Goal: Check status: Check status

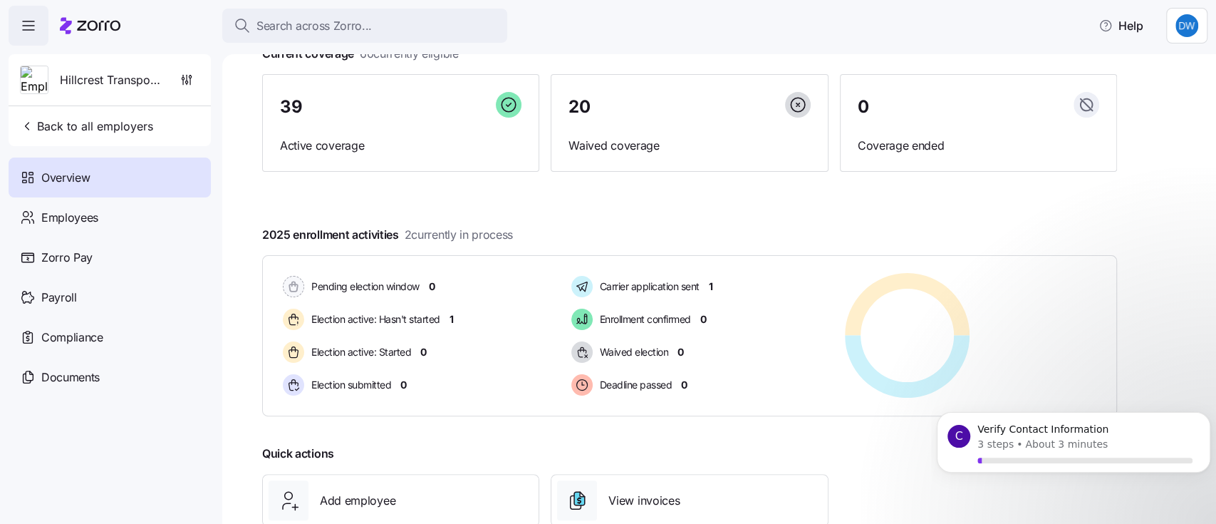
scroll to position [189, 0]
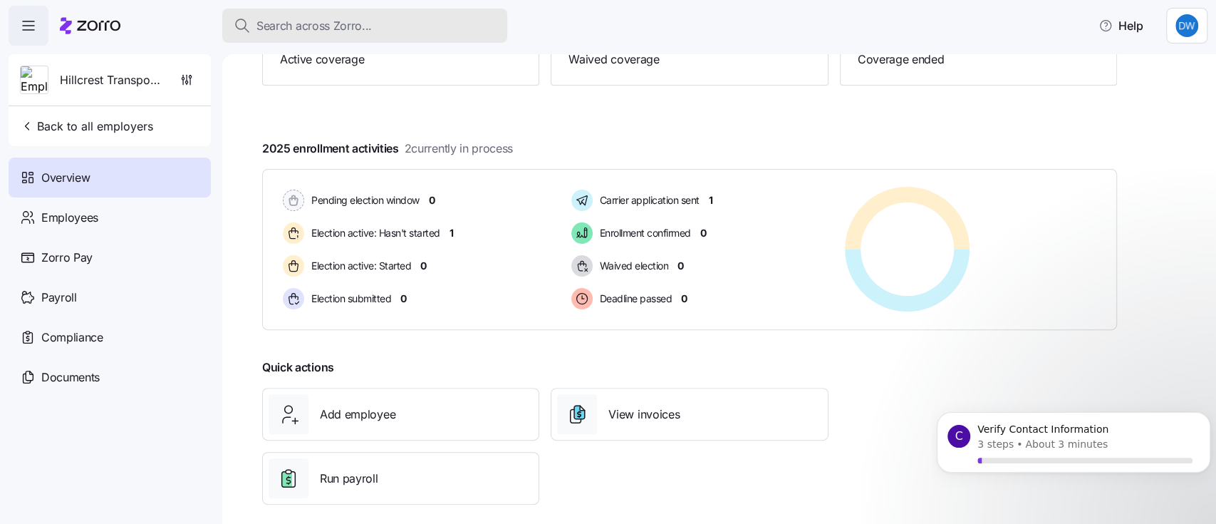
click at [303, 19] on span "Search across Zorro..." at bounding box center [313, 26] width 115 height 18
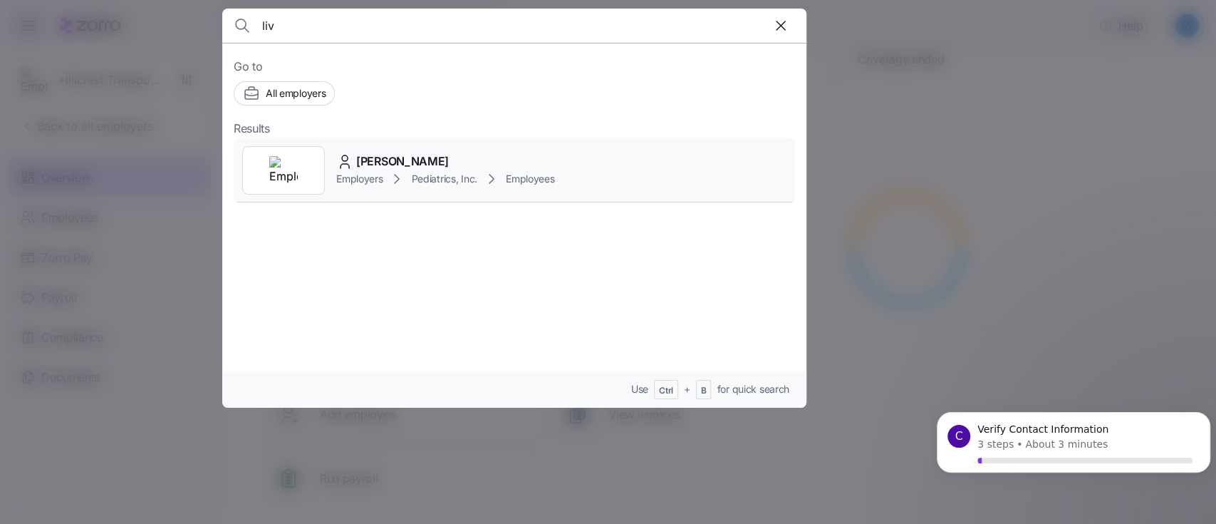
type input "liv"
click at [331, 166] on div "[PERSON_NAME] Employers Pediatrics, Inc. Employees" at bounding box center [514, 170] width 561 height 66
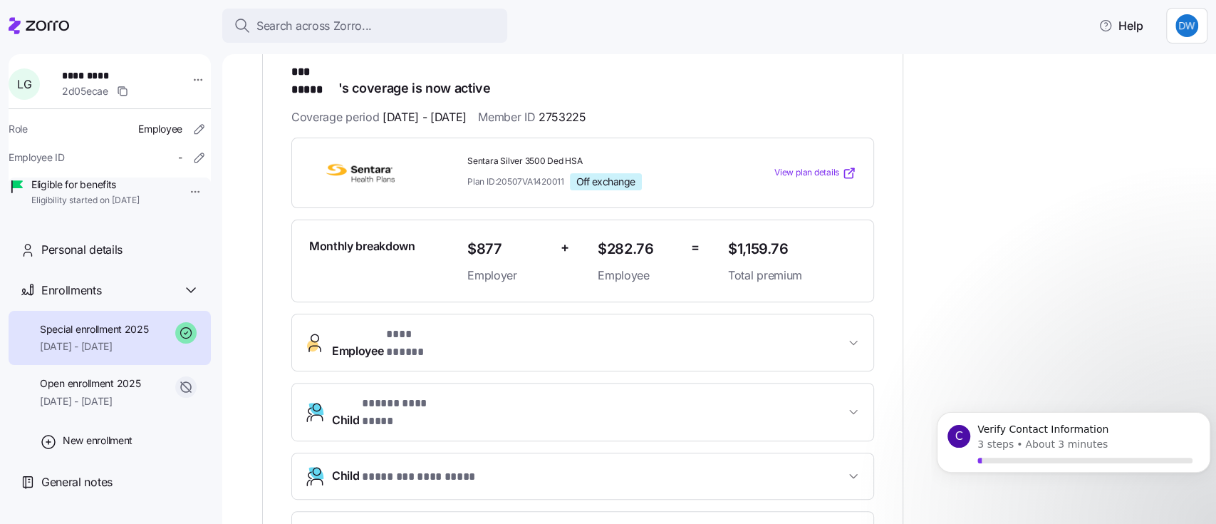
scroll to position [285, 0]
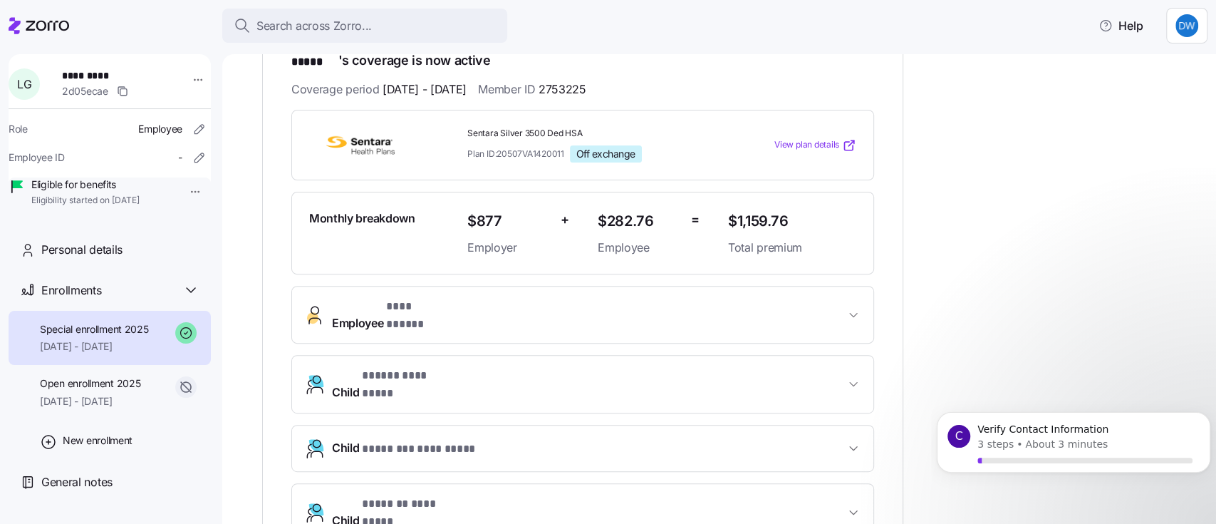
click at [854, 286] on button "Employee * *** ***** *" at bounding box center [582, 314] width 581 height 57
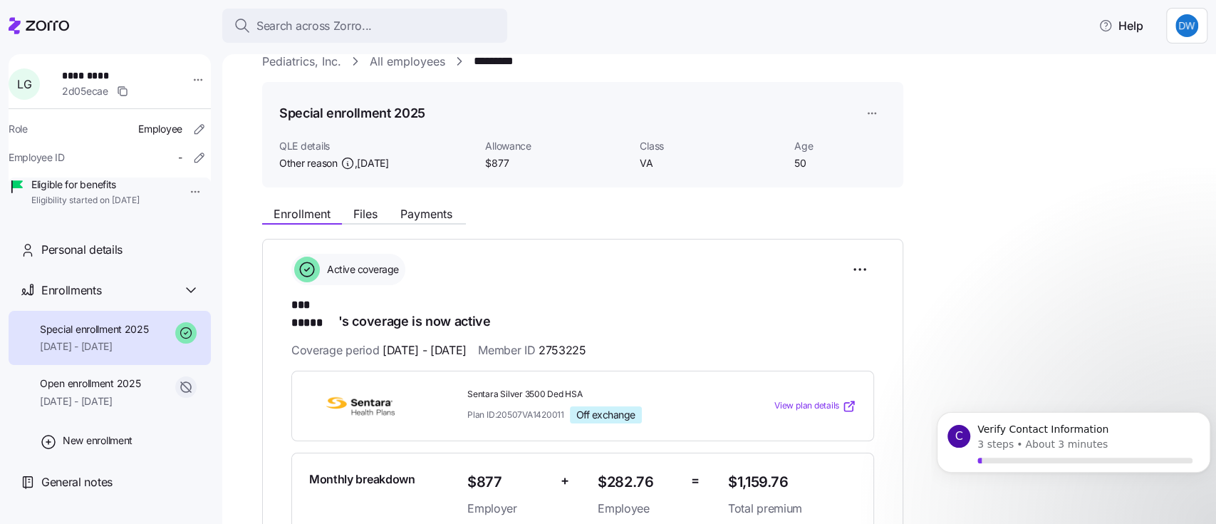
scroll to position [0, 0]
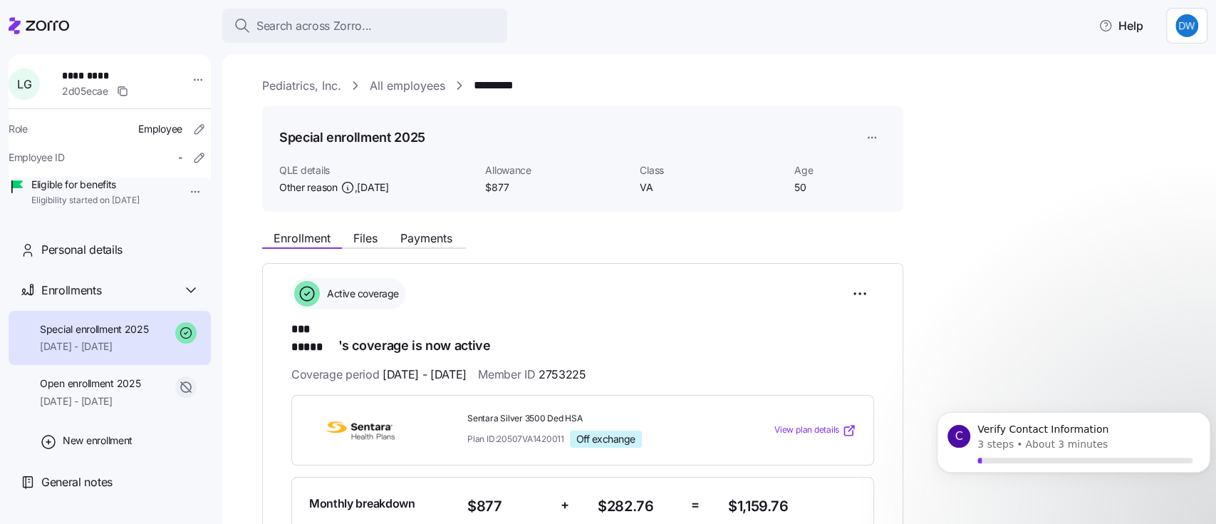
click at [417, 225] on div "Enrollment Files Payments" at bounding box center [582, 236] width 641 height 26
click at [417, 235] on span "Payments" at bounding box center [426, 237] width 52 height 11
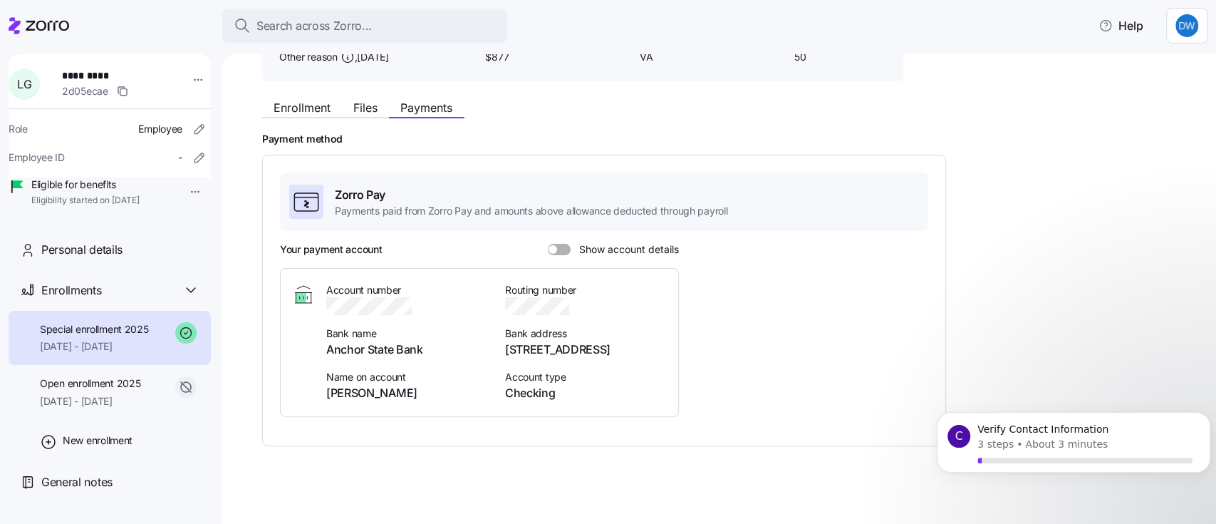
scroll to position [137, 0]
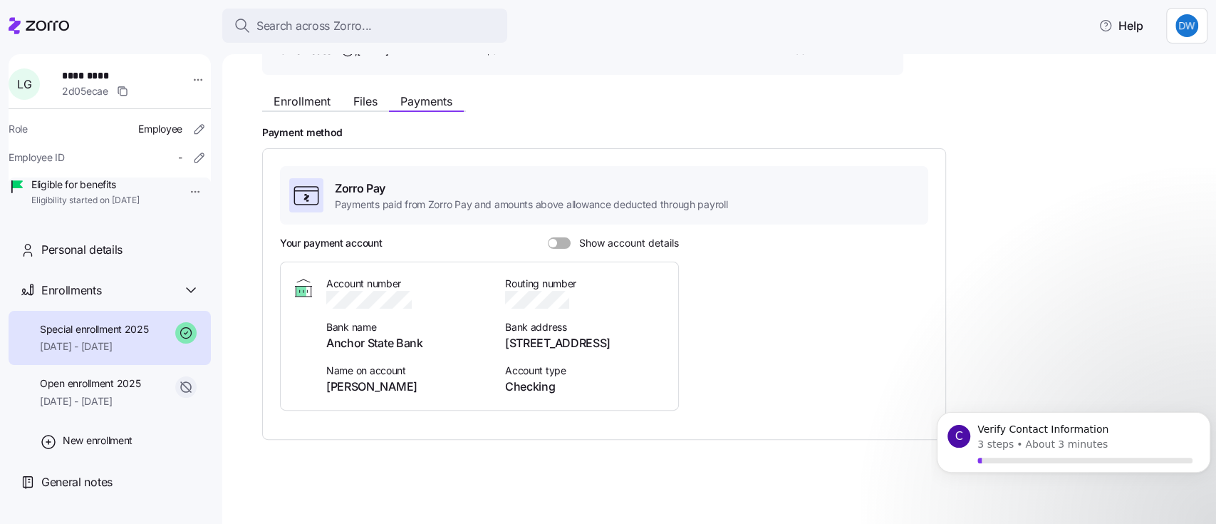
click at [557, 237] on span at bounding box center [564, 242] width 14 height 11
click at [548, 237] on input "Show account details" at bounding box center [548, 237] width 0 height 0
click at [1096, 188] on div "Payment method Zorro Pay Payments paid from Zorro Pay and amounts above allowan…" at bounding box center [729, 282] width 934 height 313
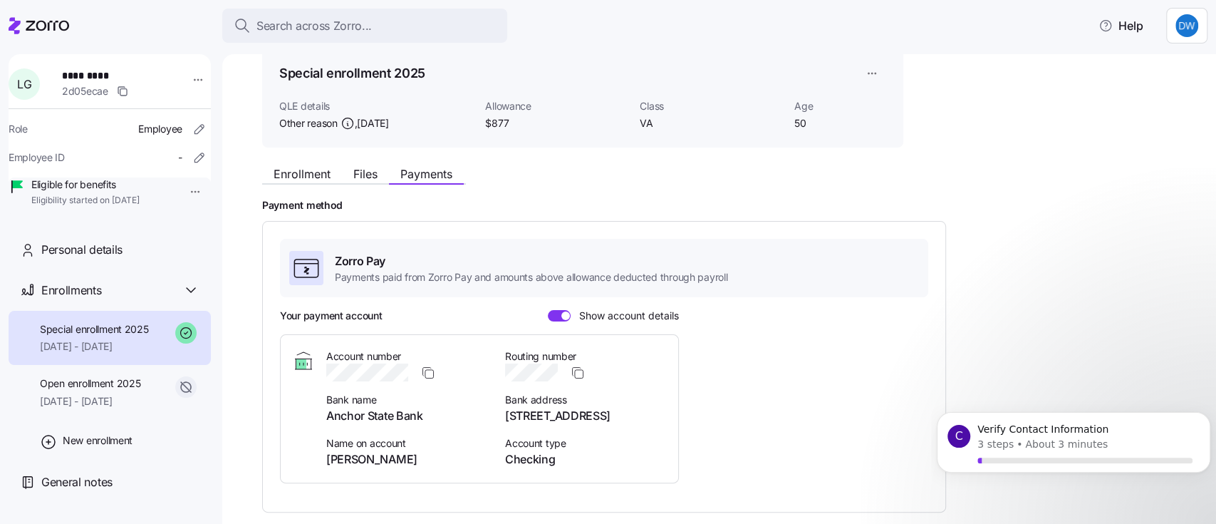
scroll to position [0, 0]
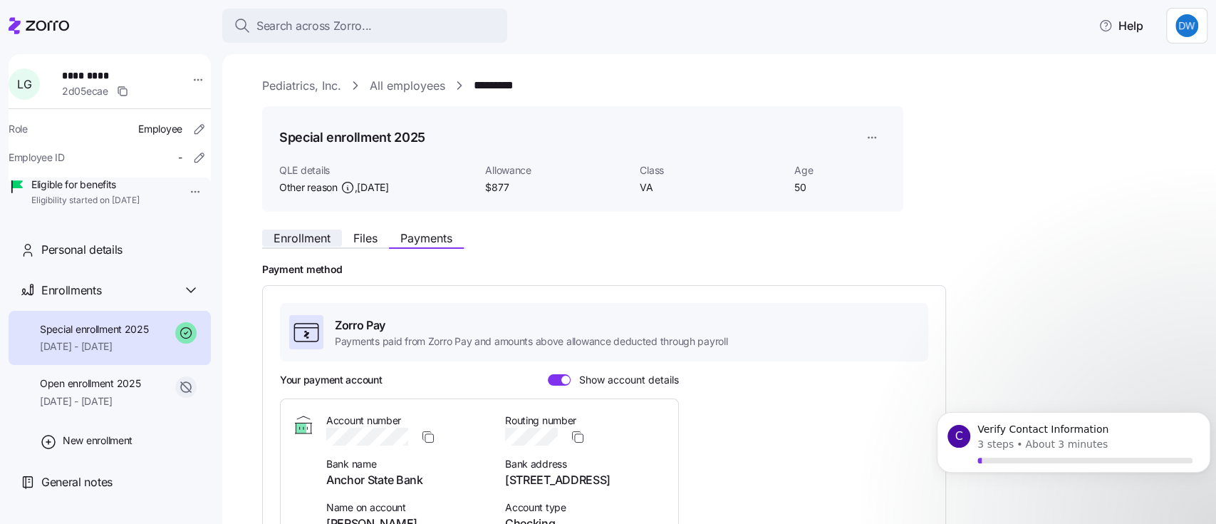
click at [306, 234] on span "Enrollment" at bounding box center [302, 237] width 57 height 11
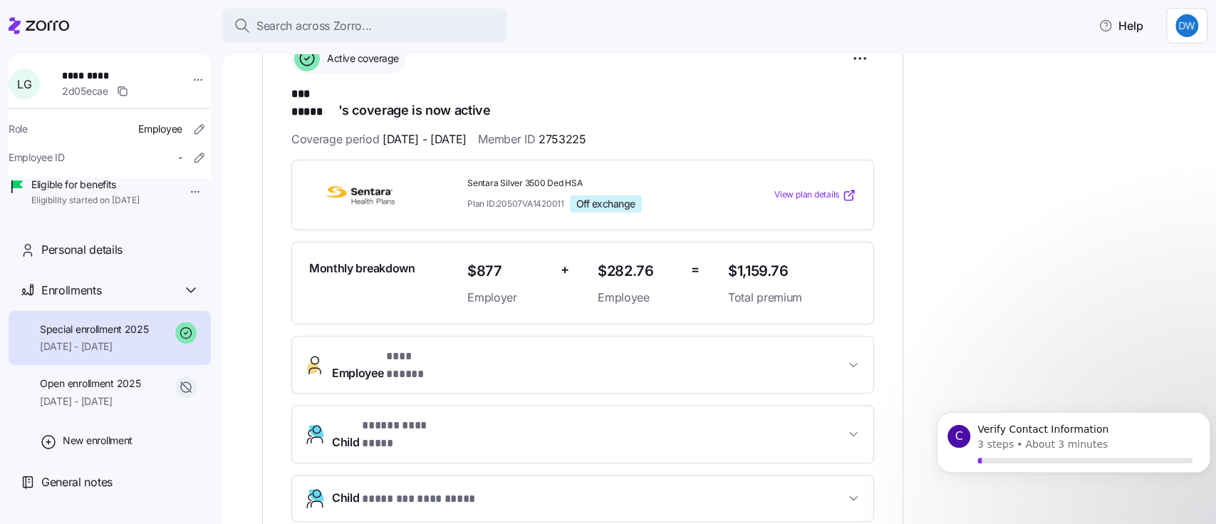
scroll to position [380, 0]
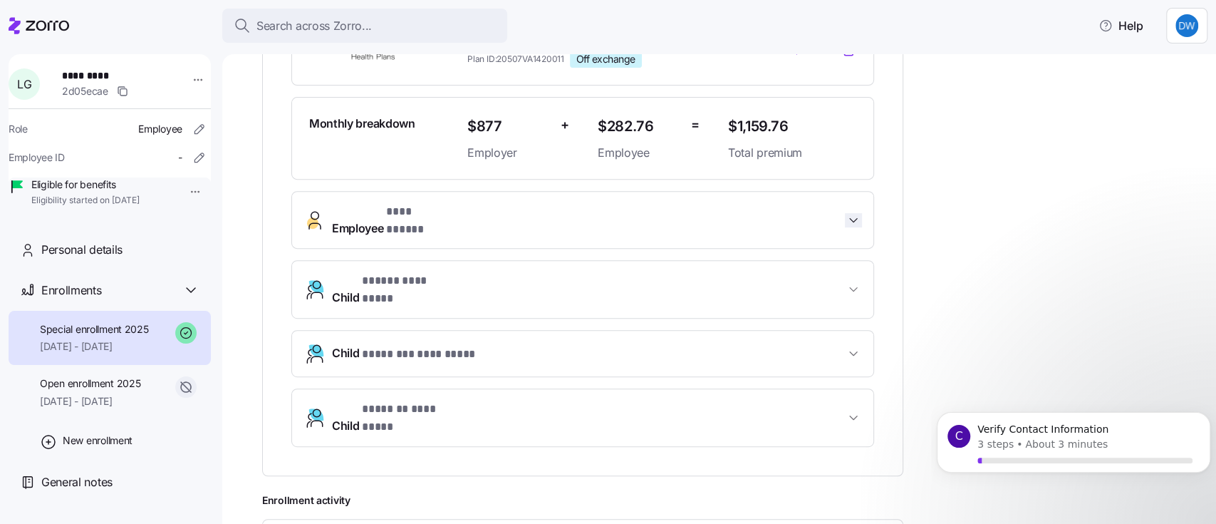
click at [858, 213] on icon "button" at bounding box center [853, 220] width 14 height 14
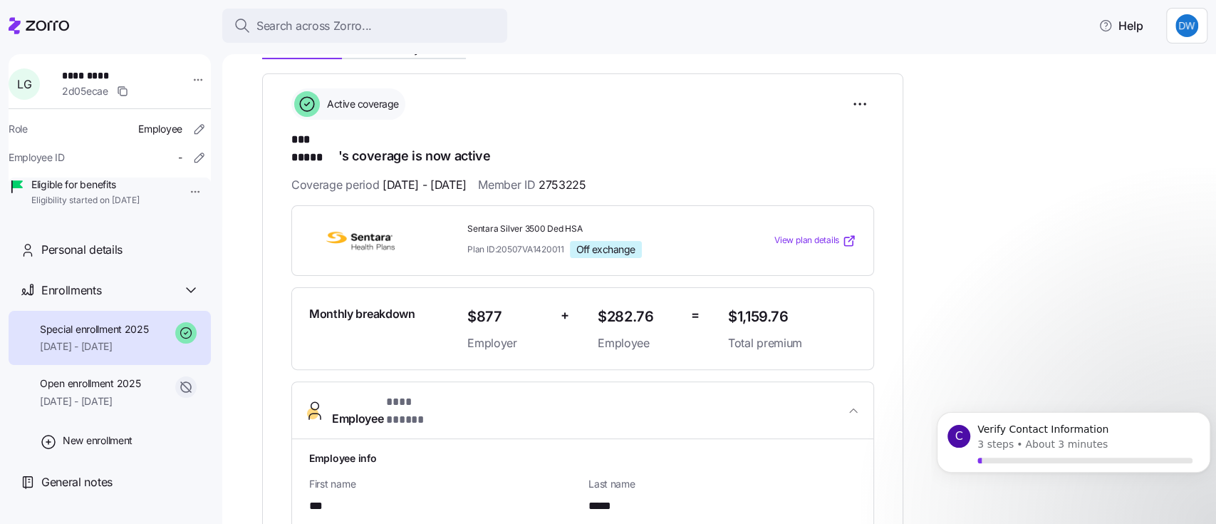
scroll to position [0, 0]
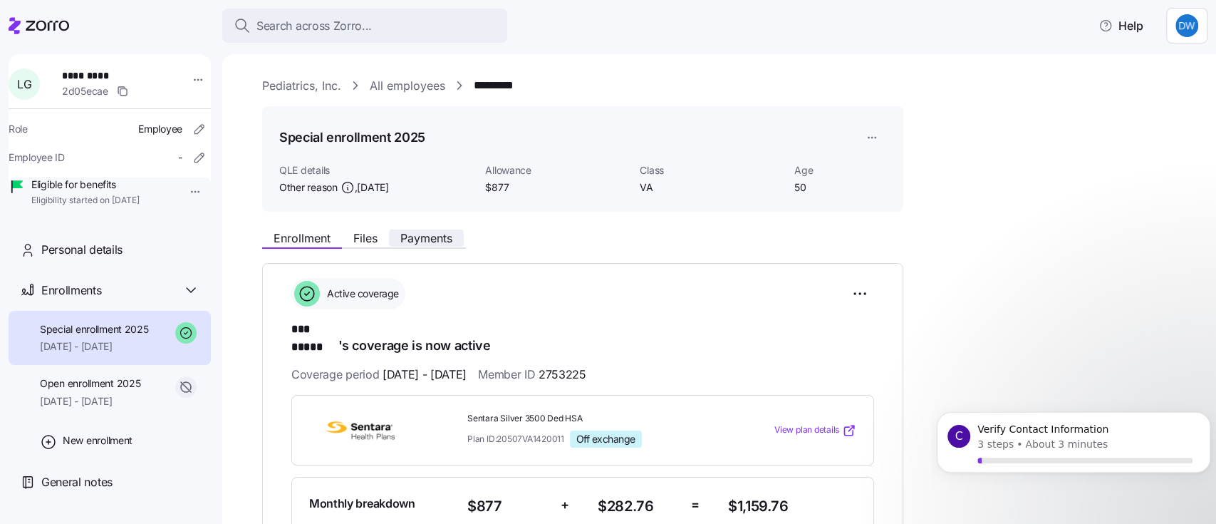
click at [407, 239] on span "Payments" at bounding box center [426, 237] width 52 height 11
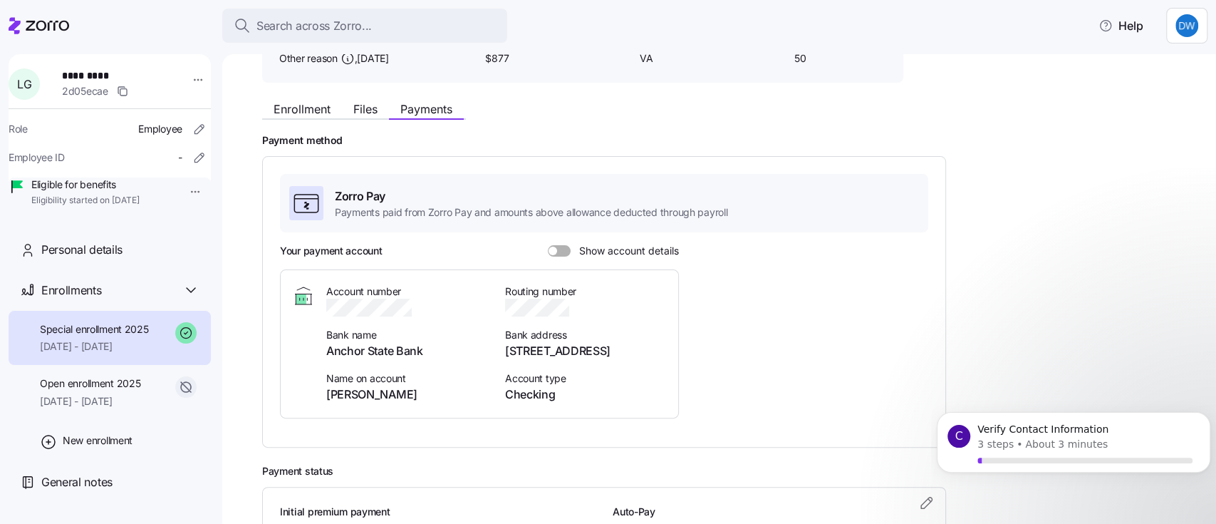
scroll to position [189, 0]
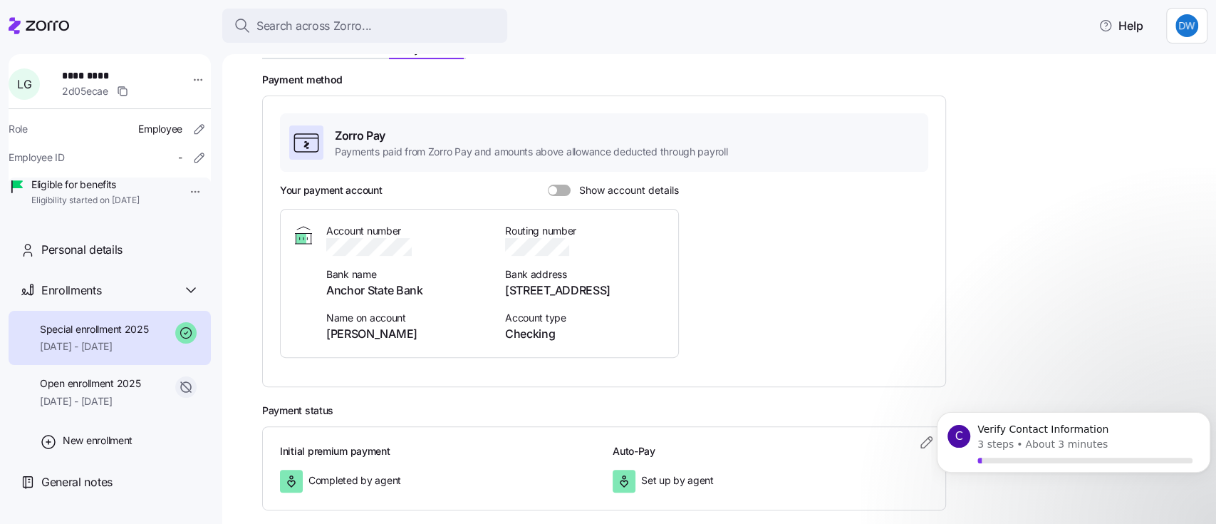
click at [555, 191] on span at bounding box center [553, 190] width 9 height 9
click at [548, 185] on input "Show account details" at bounding box center [548, 185] width 0 height 0
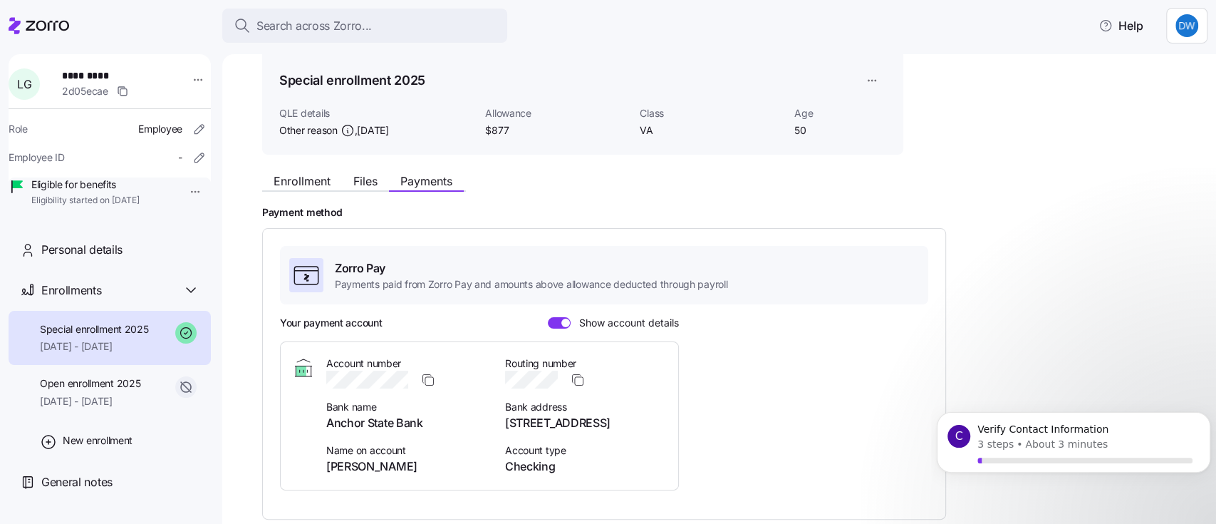
scroll to position [0, 0]
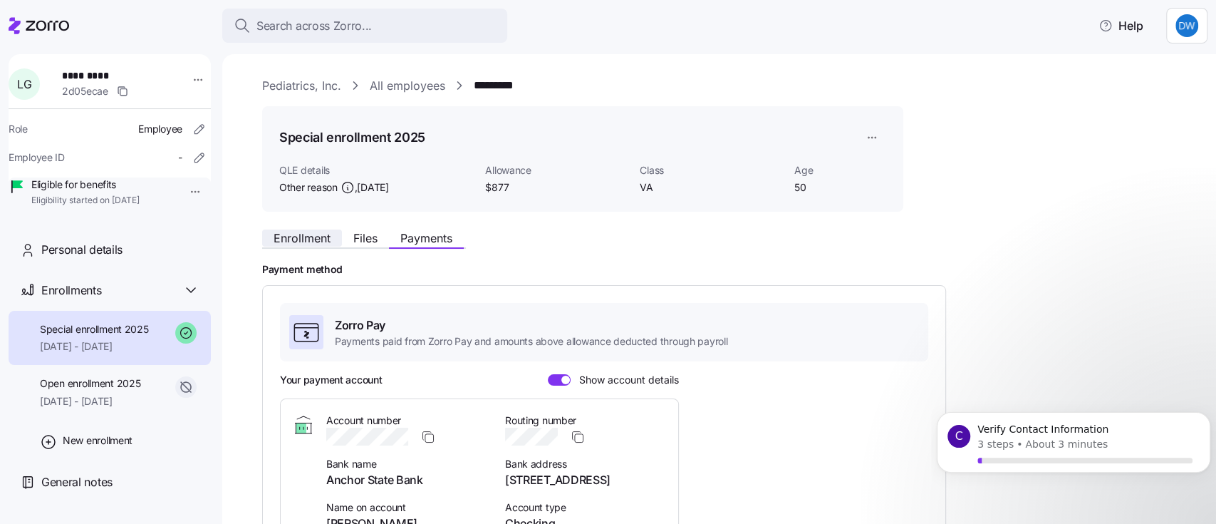
click at [298, 238] on span "Enrollment" at bounding box center [302, 237] width 57 height 11
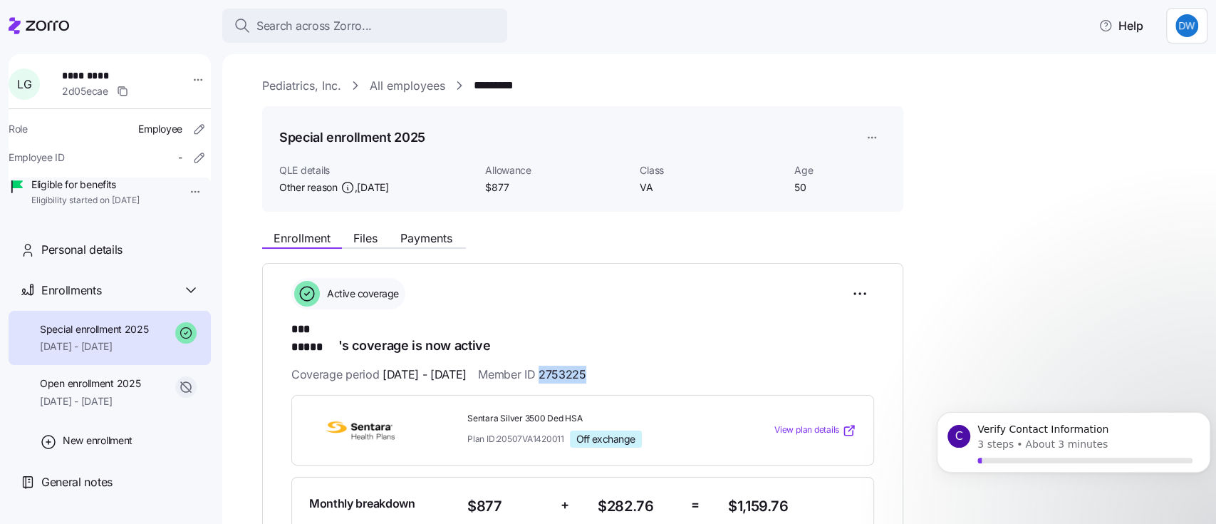
drag, startPoint x: 635, startPoint y: 356, endPoint x: 593, endPoint y: 360, distance: 43.0
click at [584, 365] on div "Coverage period [DATE] - [DATE] Member ID 2753225" at bounding box center [582, 374] width 583 height 18
copy span "753225"
click at [424, 241] on span "Payments" at bounding box center [426, 237] width 52 height 11
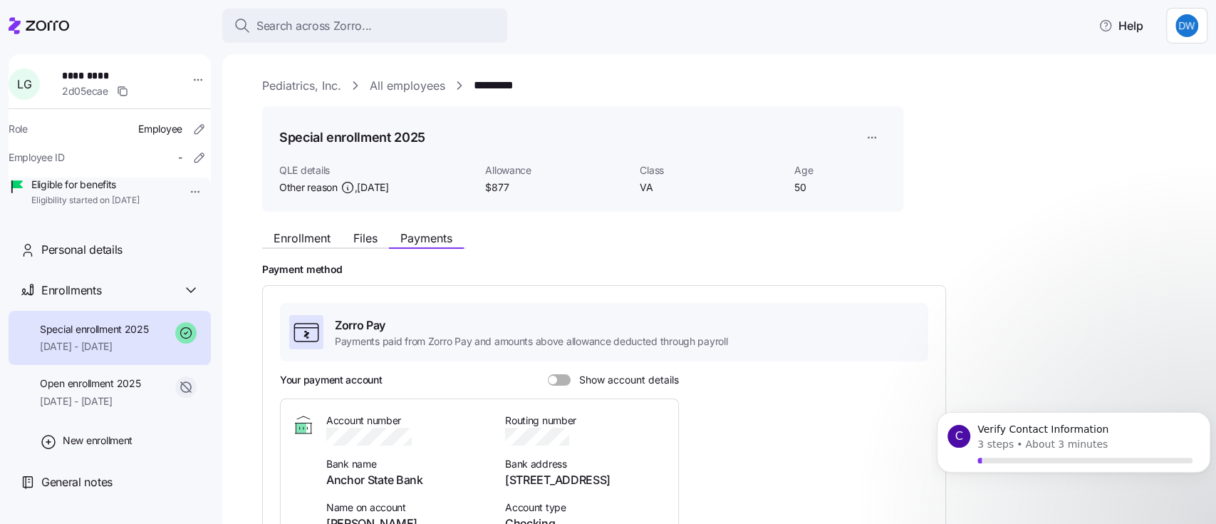
scroll to position [189, 0]
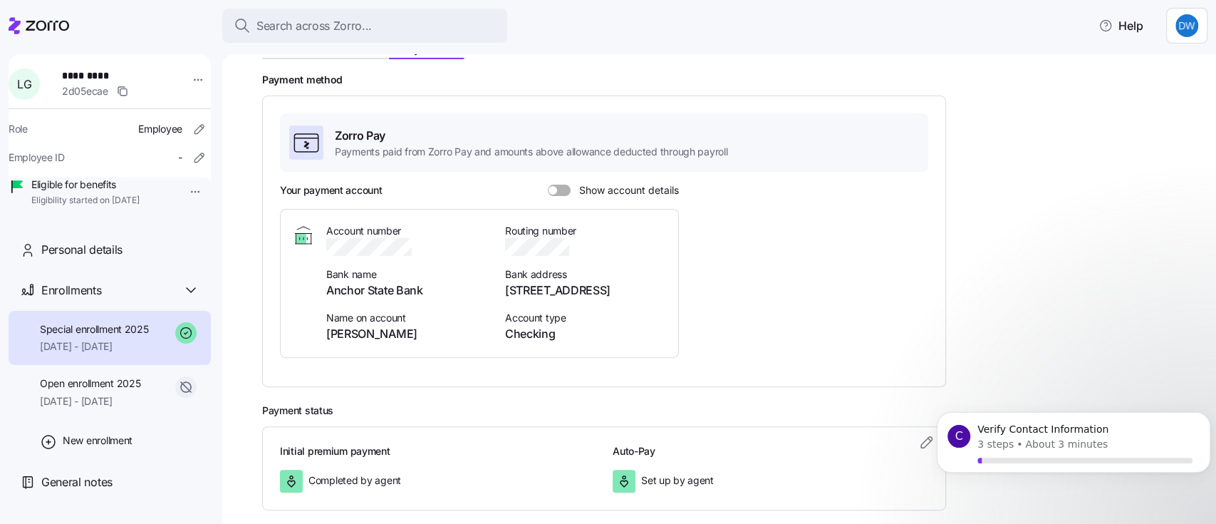
drag, startPoint x: 557, startPoint y: 189, endPoint x: 554, endPoint y: 212, distance: 23.0
click at [557, 189] on span at bounding box center [564, 190] width 14 height 11
click at [548, 185] on input "Show account details" at bounding box center [548, 185] width 0 height 0
click at [573, 244] on icon "button" at bounding box center [578, 247] width 14 height 14
click at [428, 246] on icon "button" at bounding box center [428, 247] width 14 height 14
